Goal: Use online tool/utility: Utilize a website feature to perform a specific function

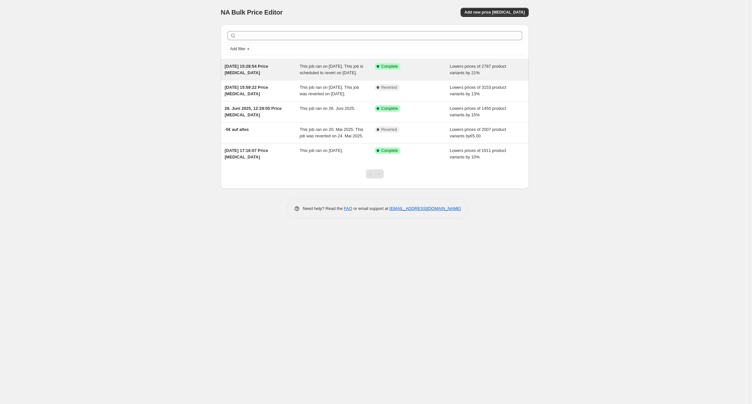
click at [443, 76] on div "Success Complete Complete" at bounding box center [412, 69] width 75 height 13
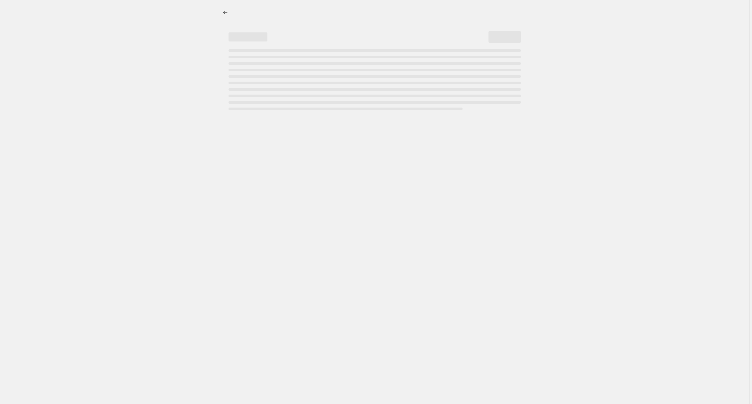
select select "percentage"
select select "no_change"
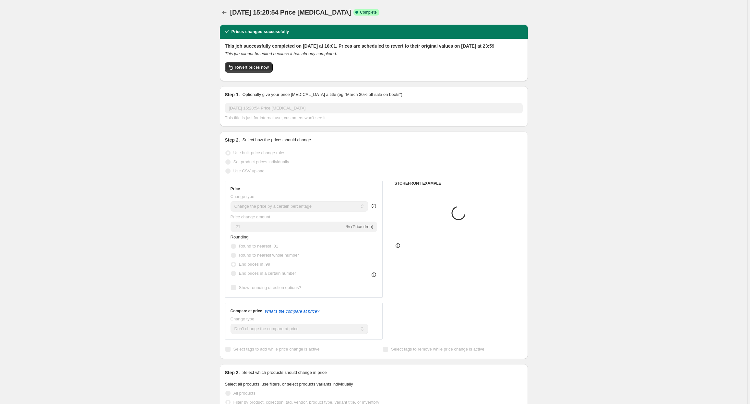
select select "collection"
click at [260, 70] on span "Revert prices now" at bounding box center [251, 67] width 33 height 5
checkbox input "false"
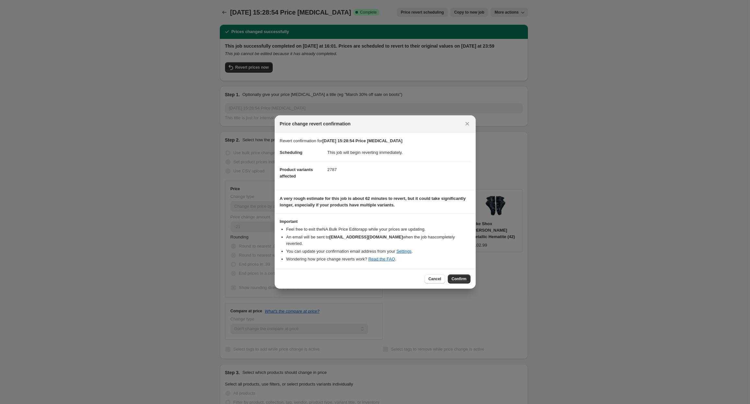
click at [460, 276] on span "Confirm" at bounding box center [458, 278] width 15 height 5
